Goal: Transaction & Acquisition: Subscribe to service/newsletter

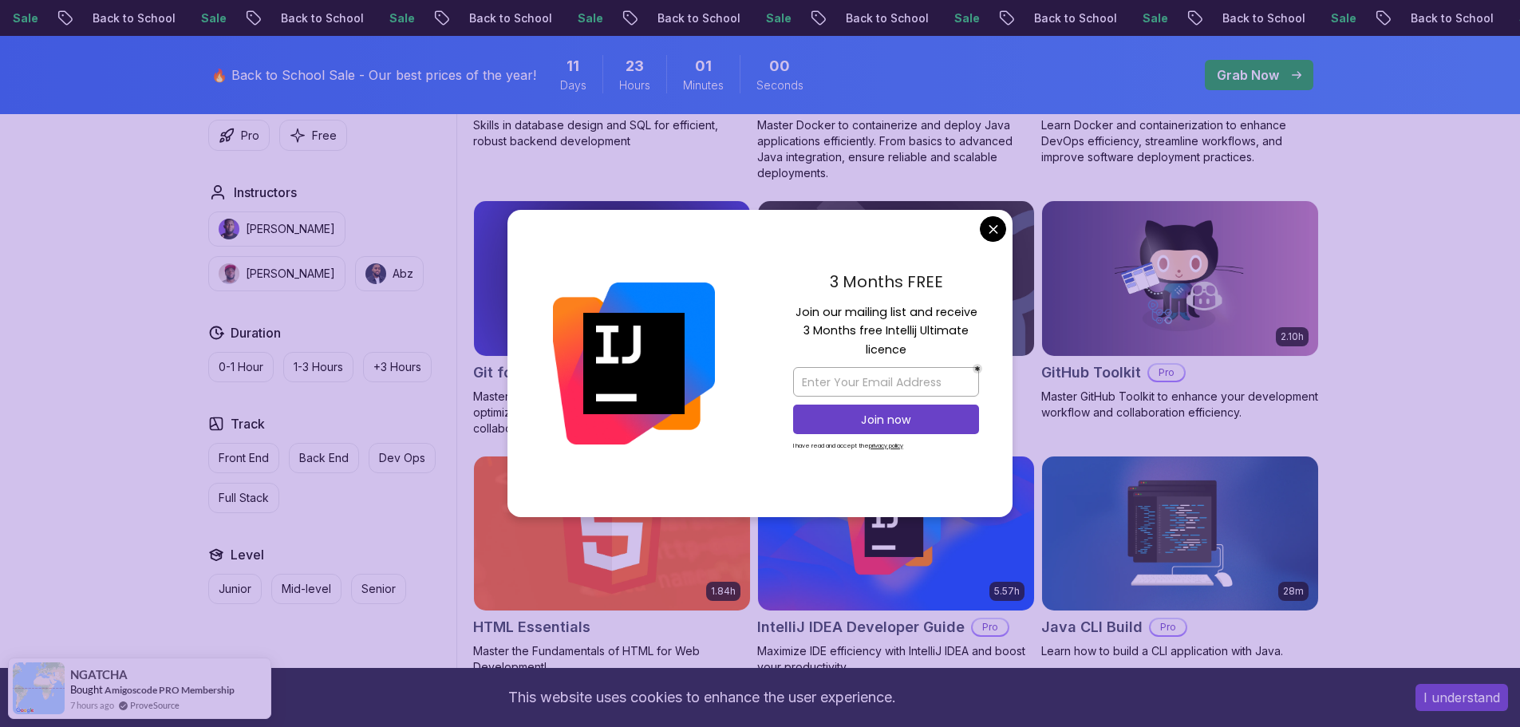
scroll to position [1676, 0]
click at [874, 381] on input "email" at bounding box center [886, 382] width 186 height 30
type input "[EMAIL_ADDRESS][DOMAIN_NAME]"
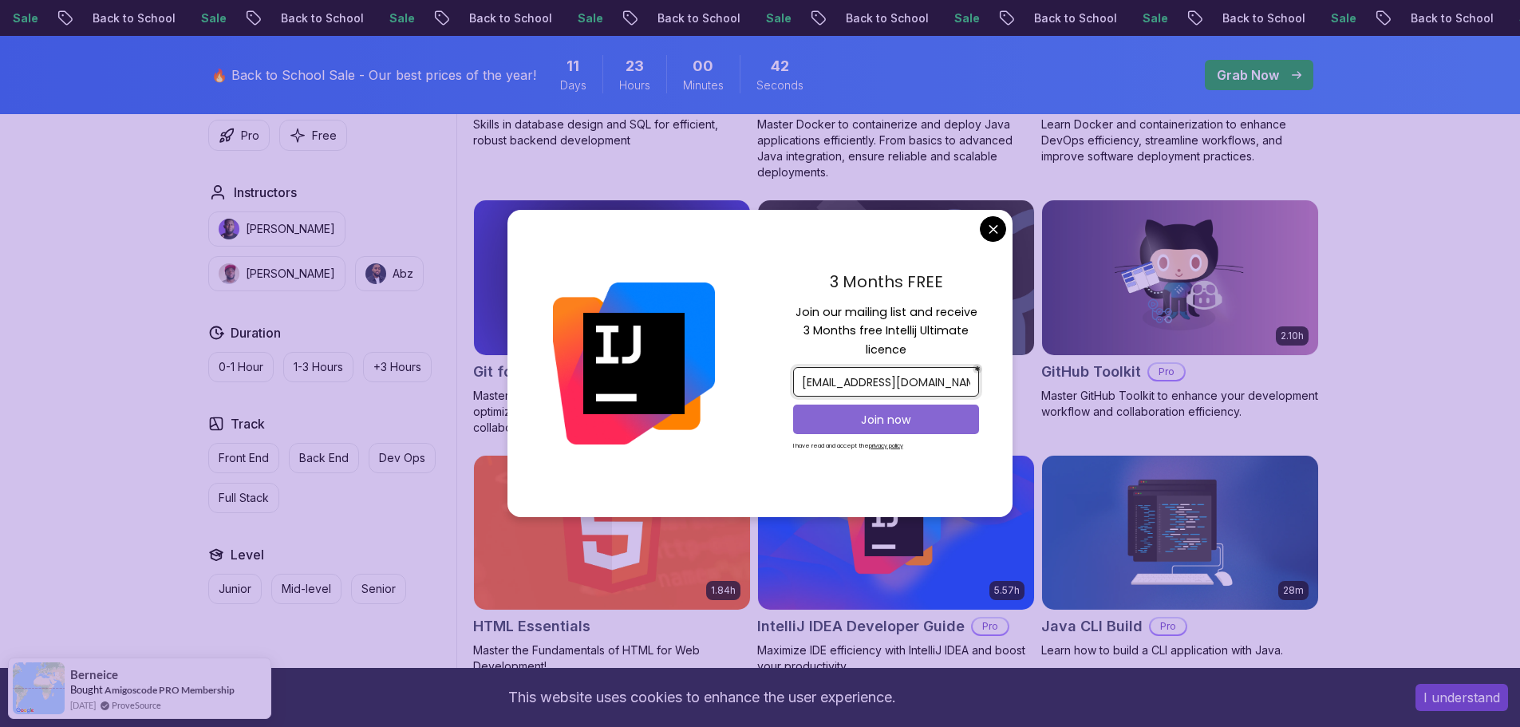
click at [901, 412] on p "Join now" at bounding box center [886, 420] width 151 height 16
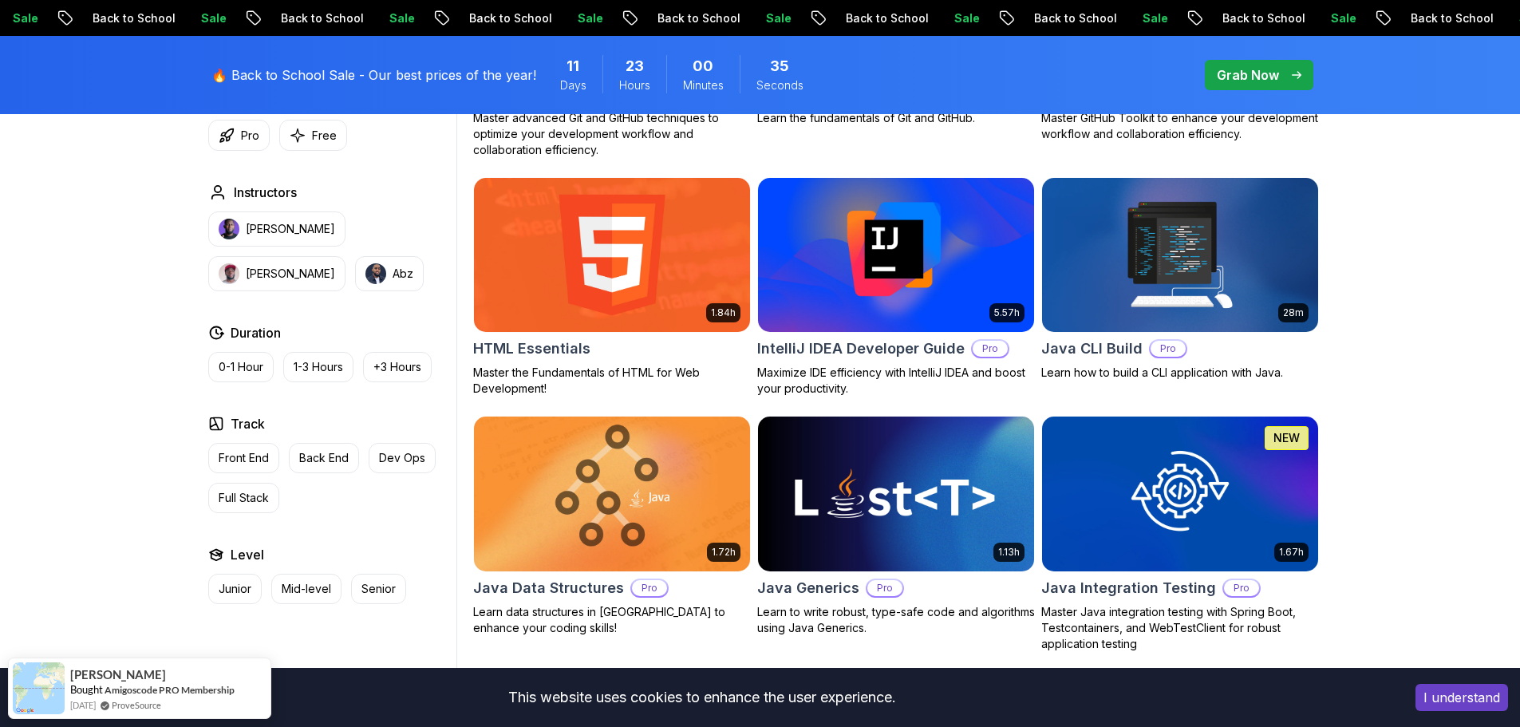
scroll to position [1995, 0]
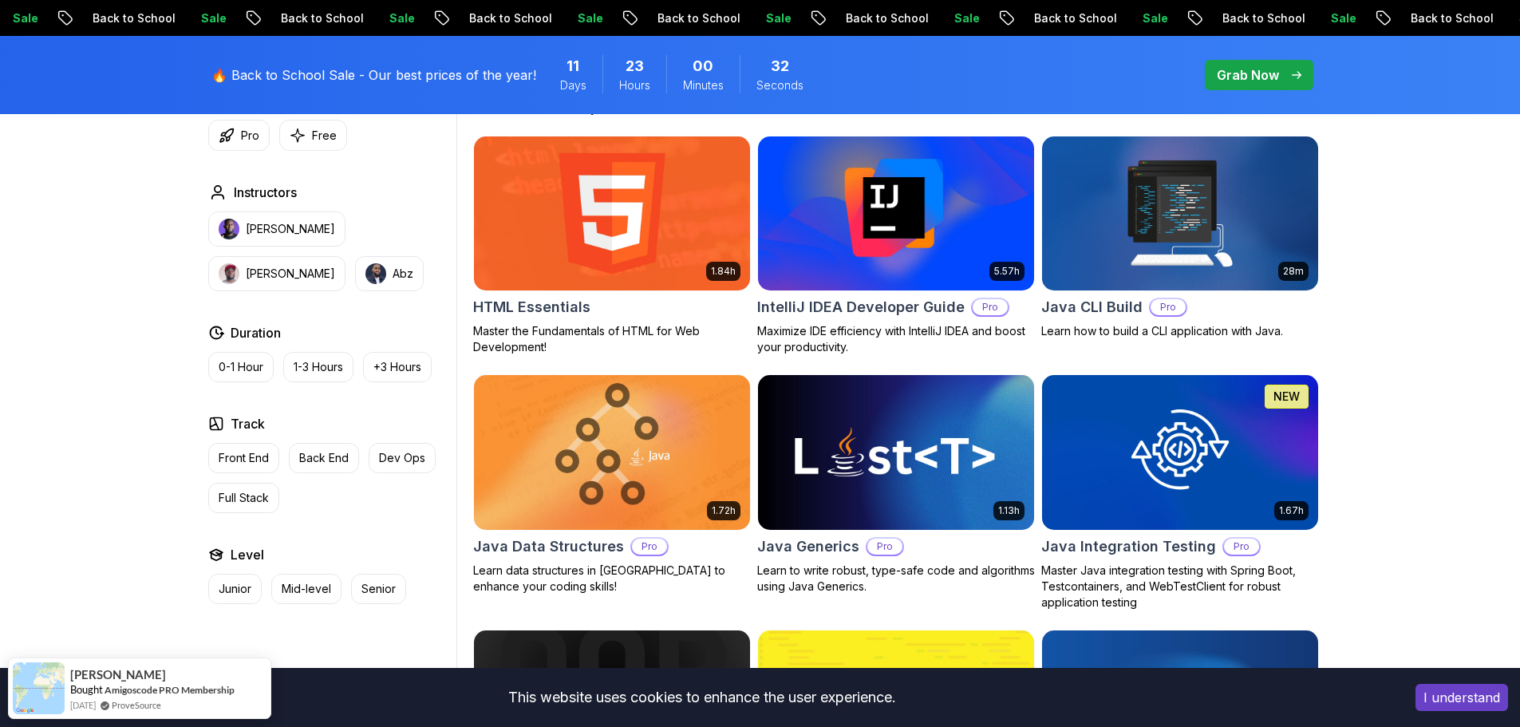
click at [932, 251] on img at bounding box center [896, 213] width 290 height 162
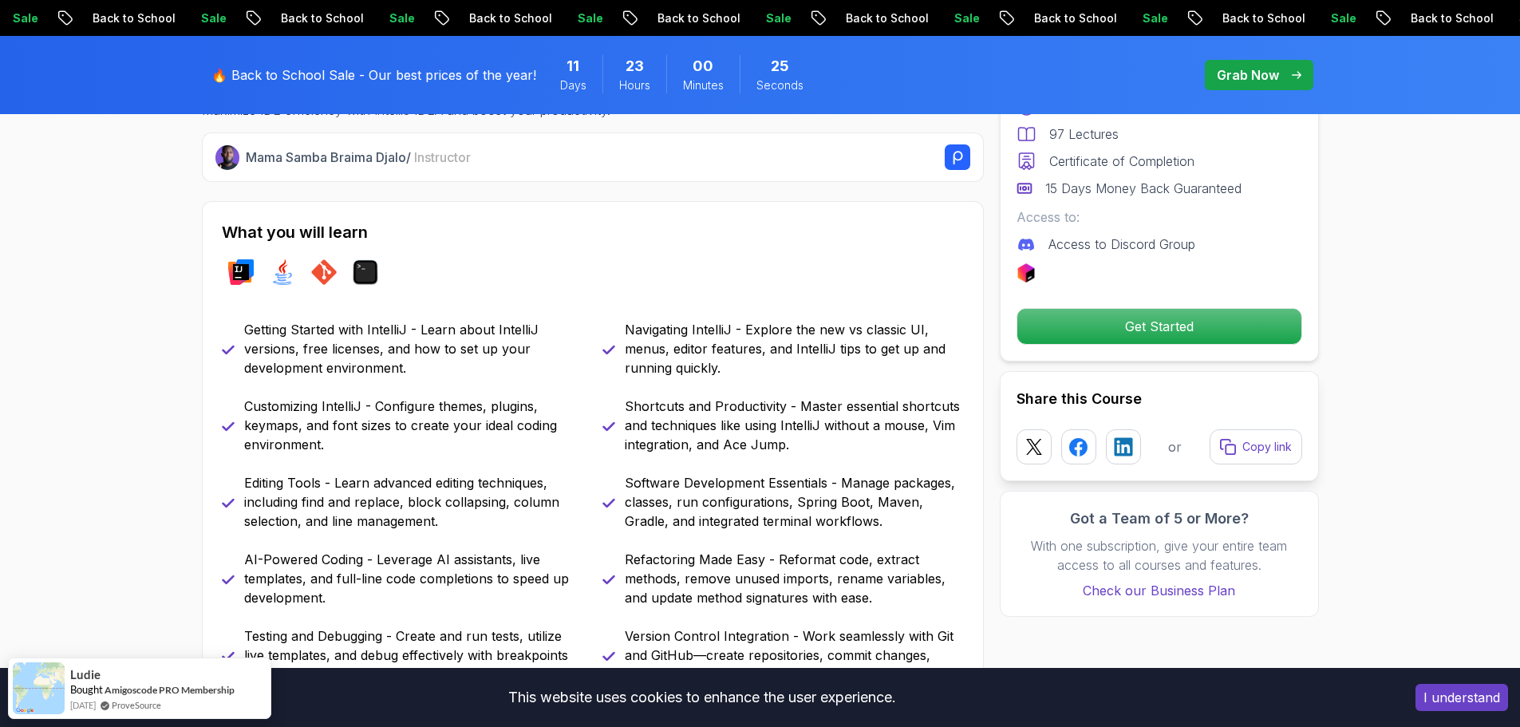
scroll to position [638, 0]
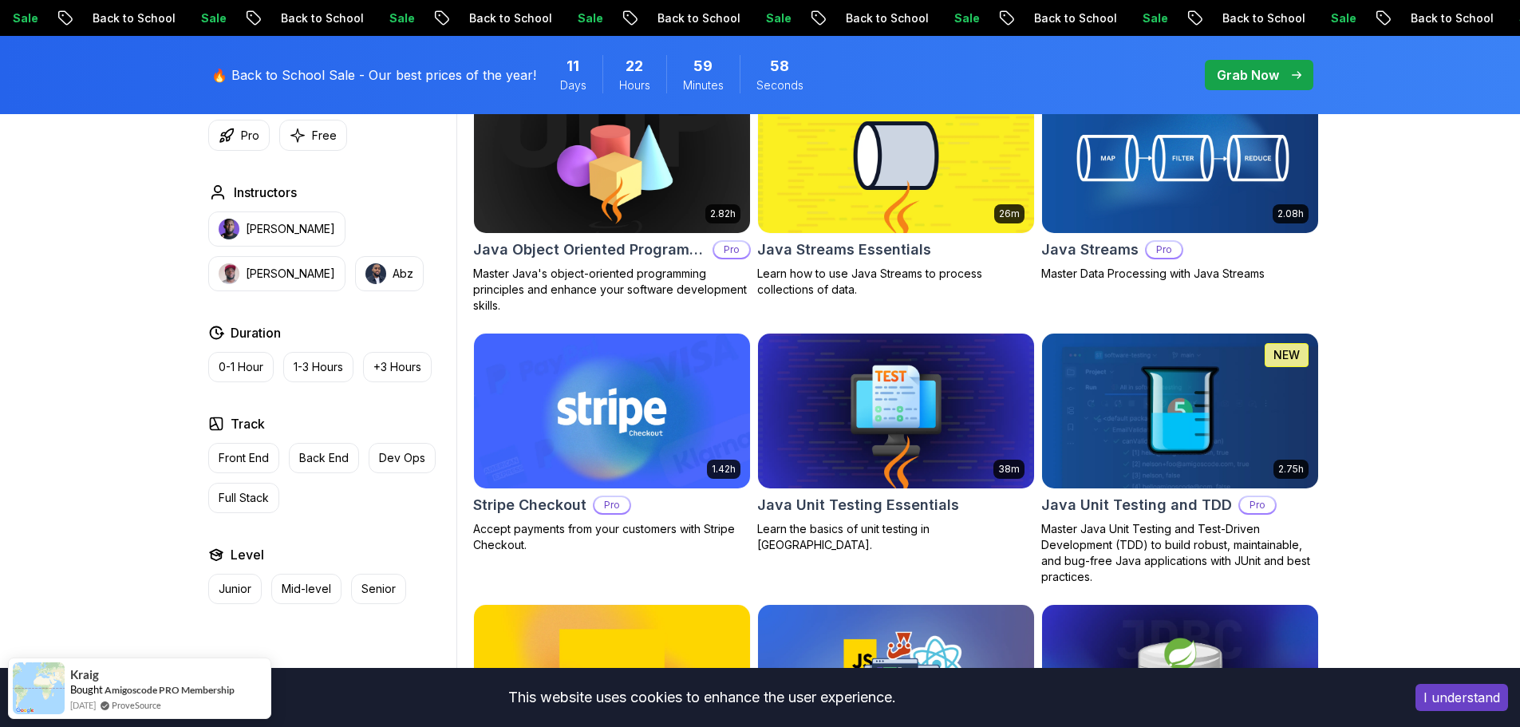
scroll to position [2394, 0]
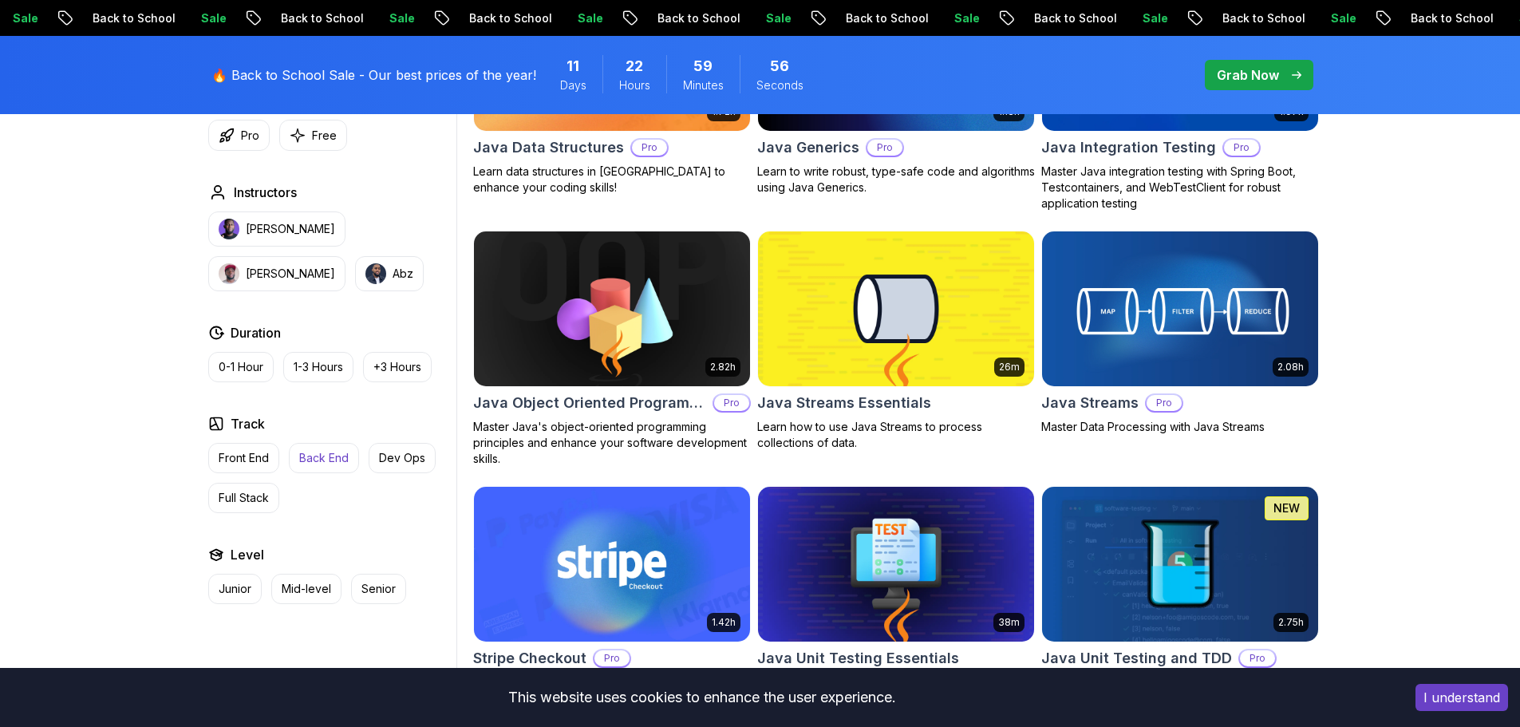
click at [320, 462] on p "Back End" at bounding box center [323, 458] width 49 height 16
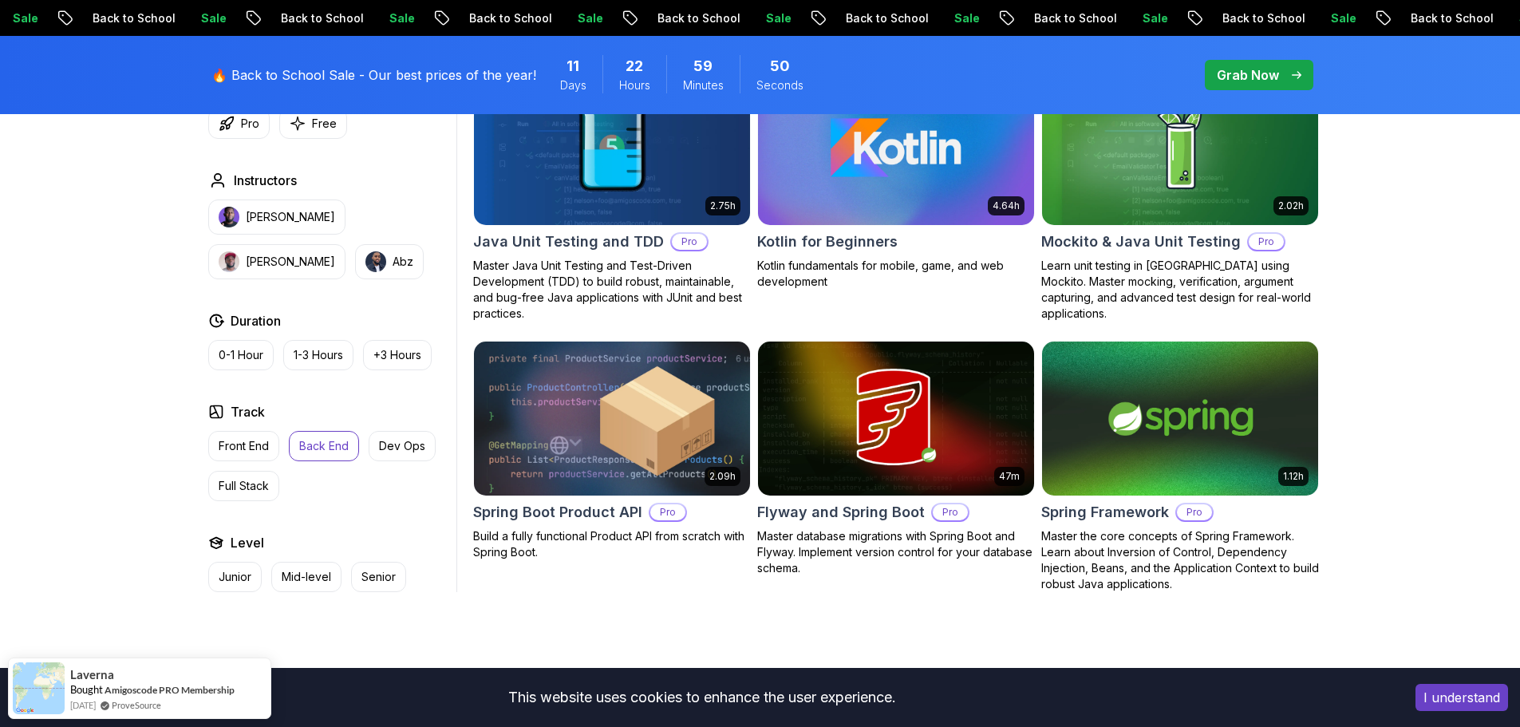
scroll to position [1836, 0]
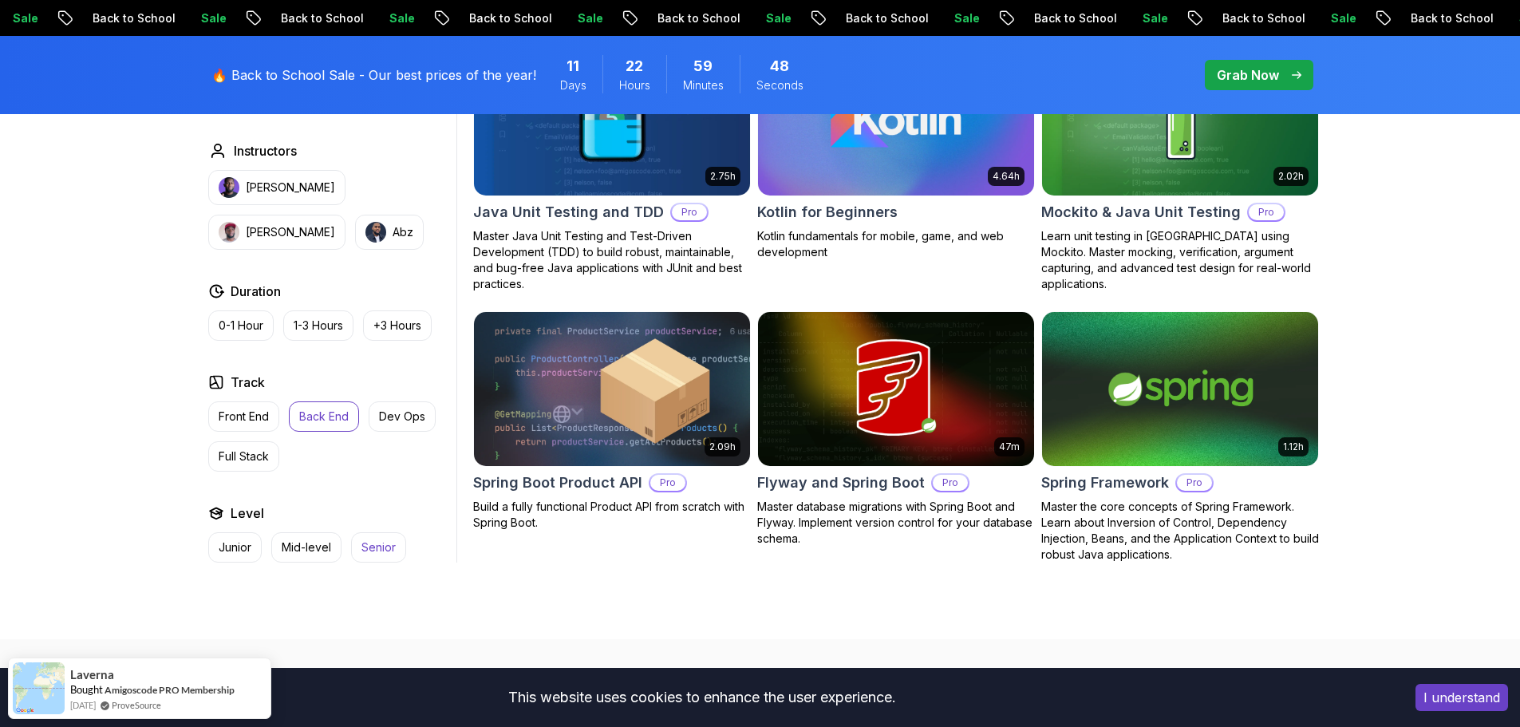
click at [381, 539] on button "Senior" at bounding box center [378, 547] width 55 height 30
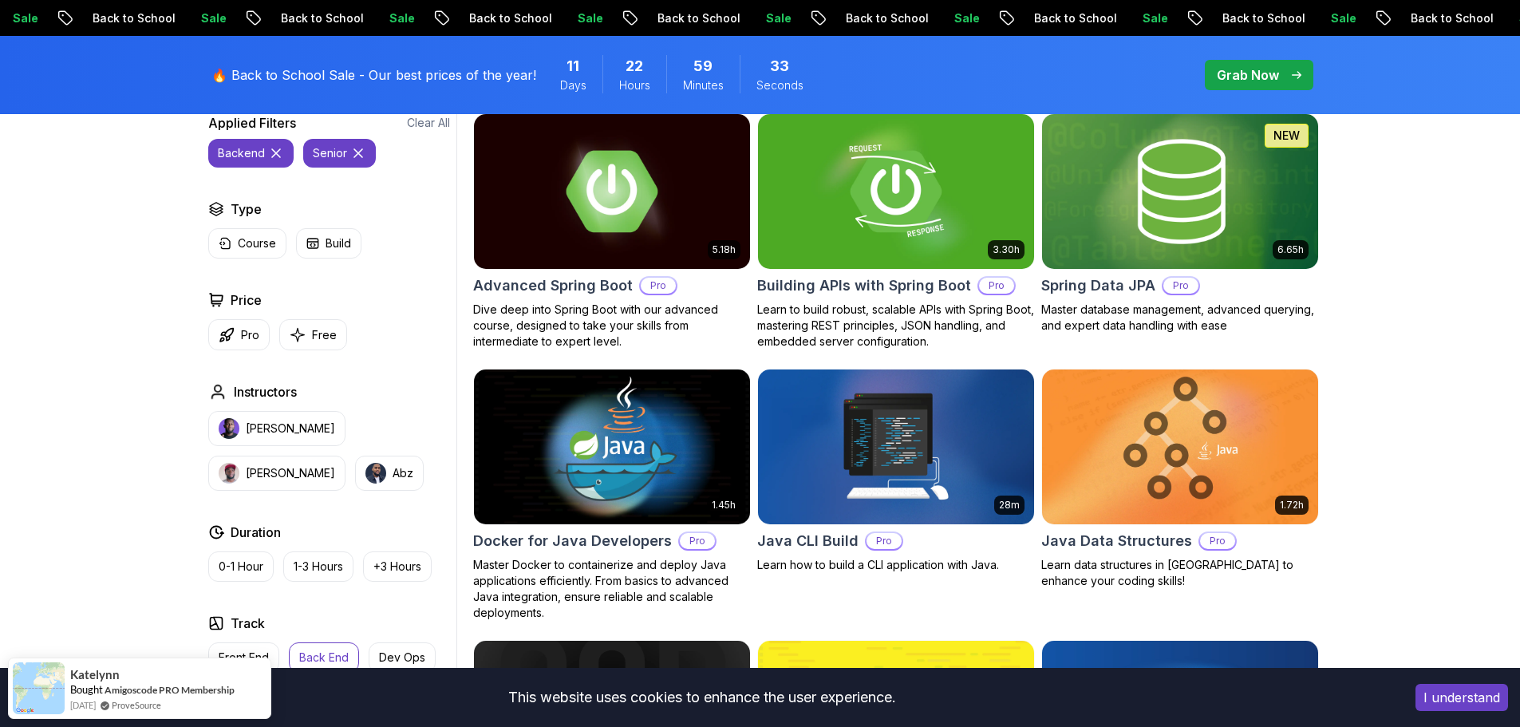
scroll to position [239, 0]
